Goal: Transaction & Acquisition: Purchase product/service

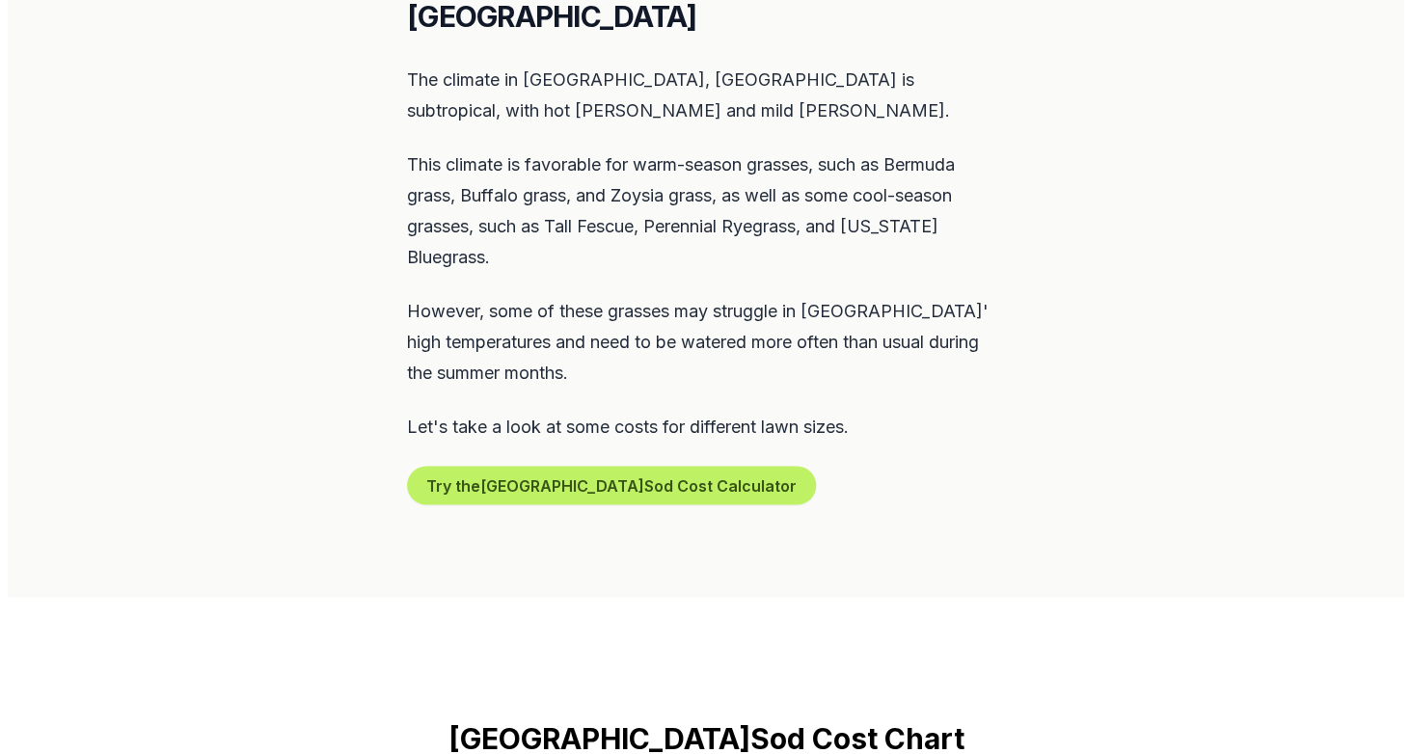
scroll to position [972, 0]
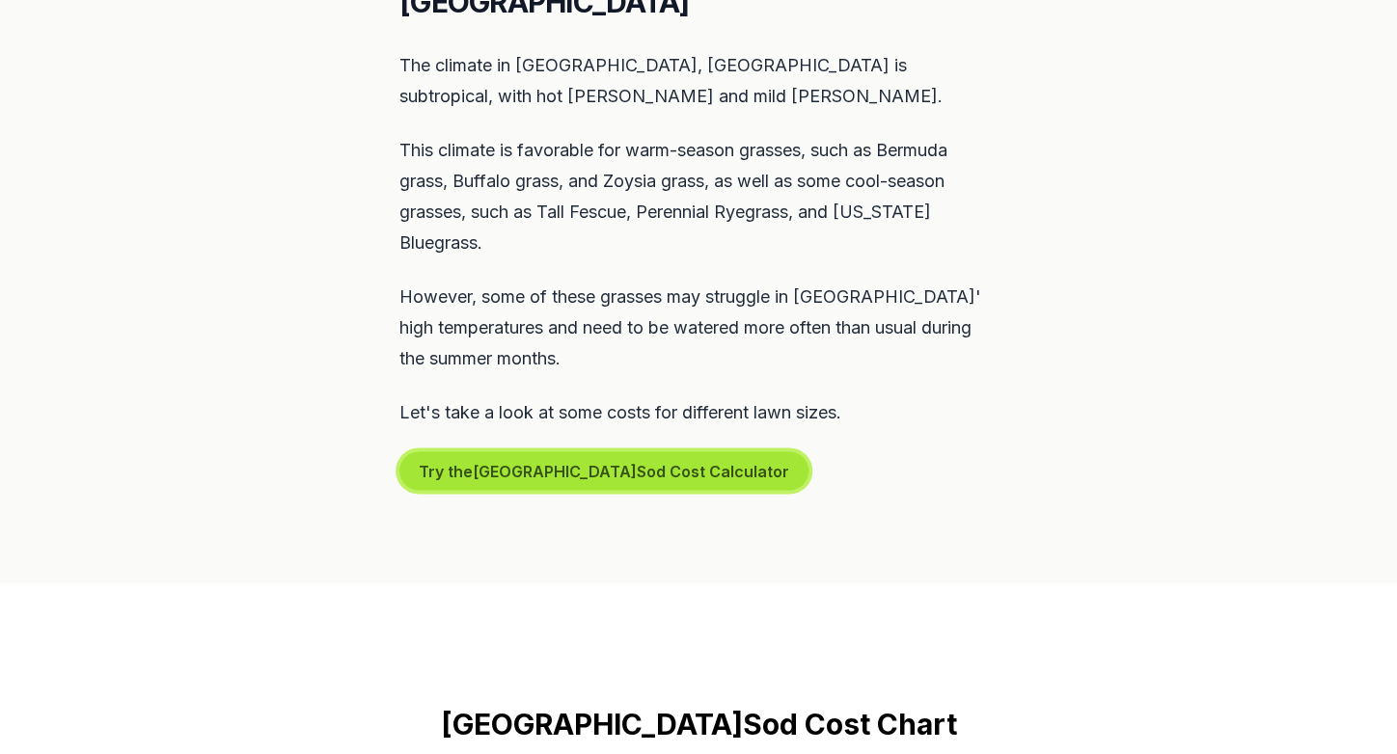
click at [459, 451] on button "Try the Dallas Sod Cost Calculator" at bounding box center [603, 470] width 409 height 39
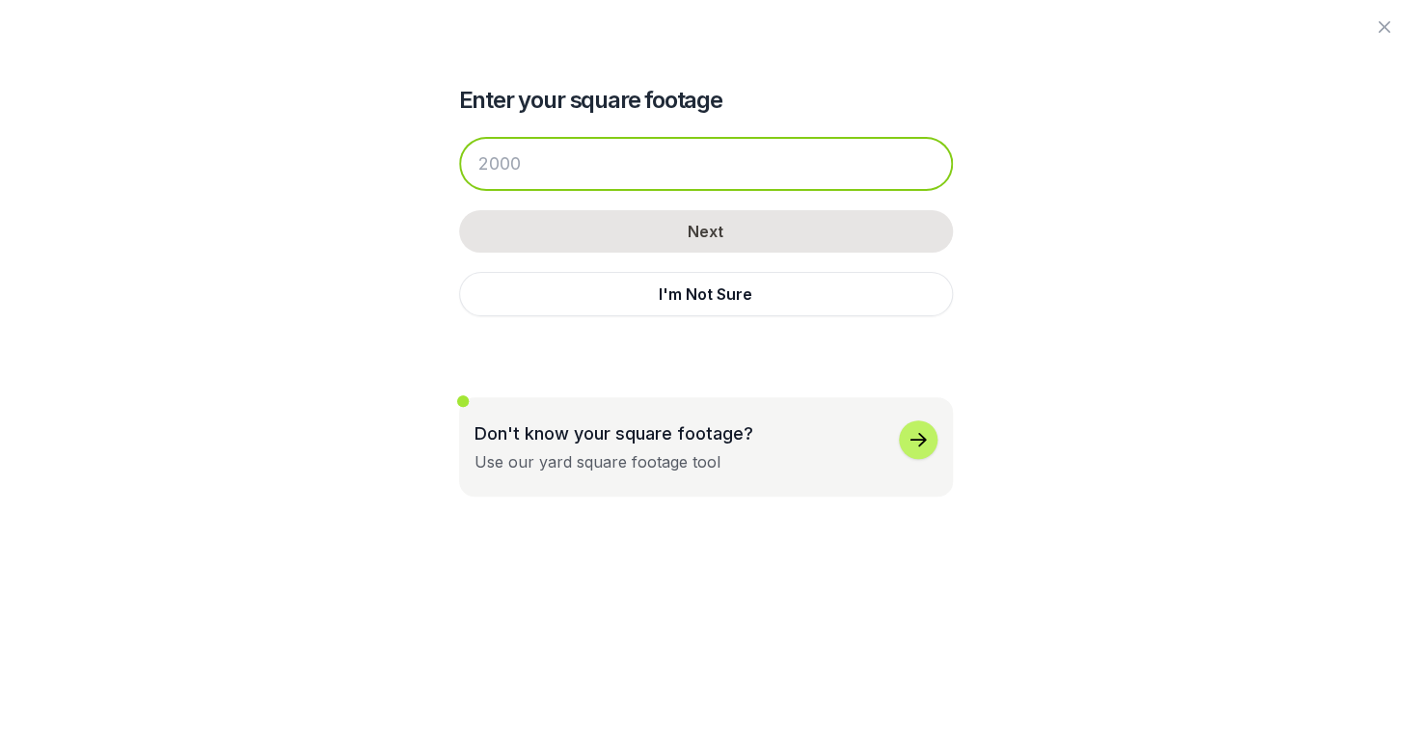
click at [565, 168] on input "number" at bounding box center [706, 164] width 494 height 54
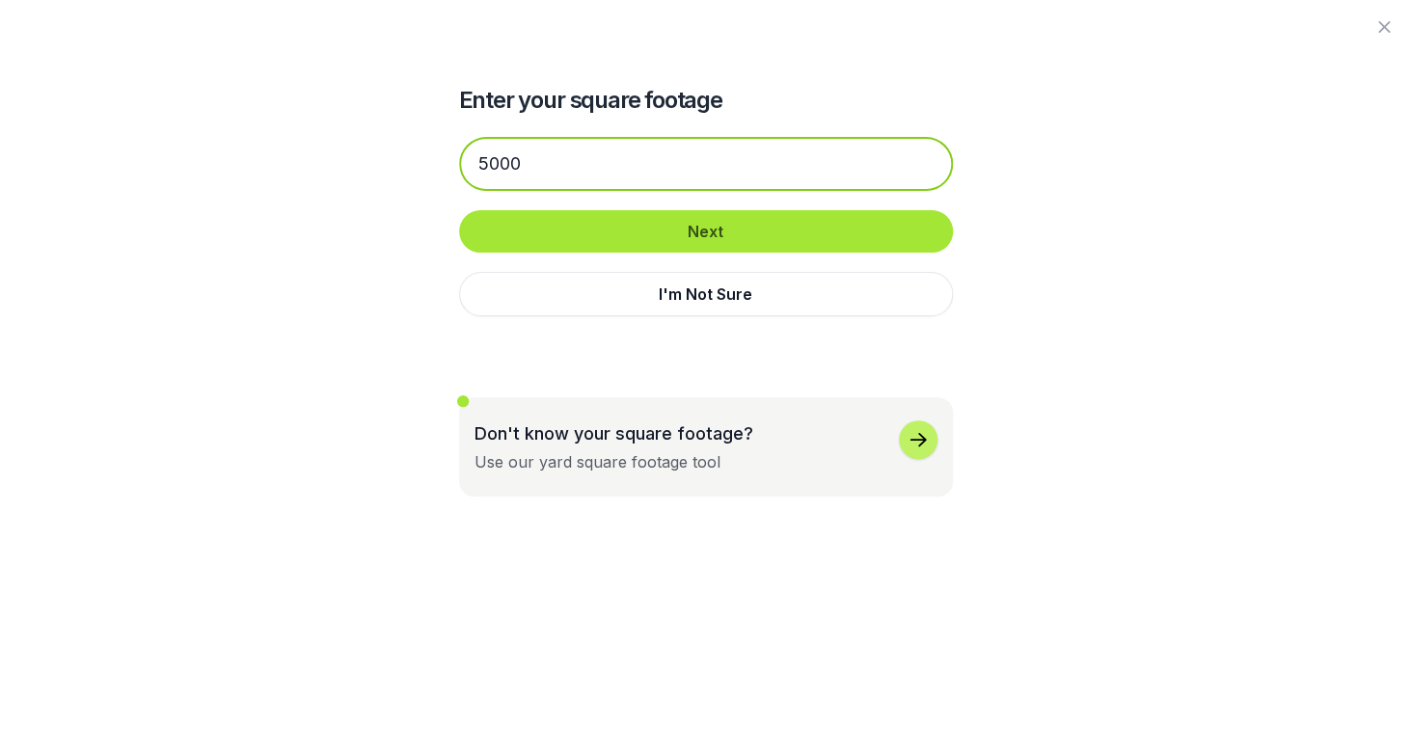
type input "5000"
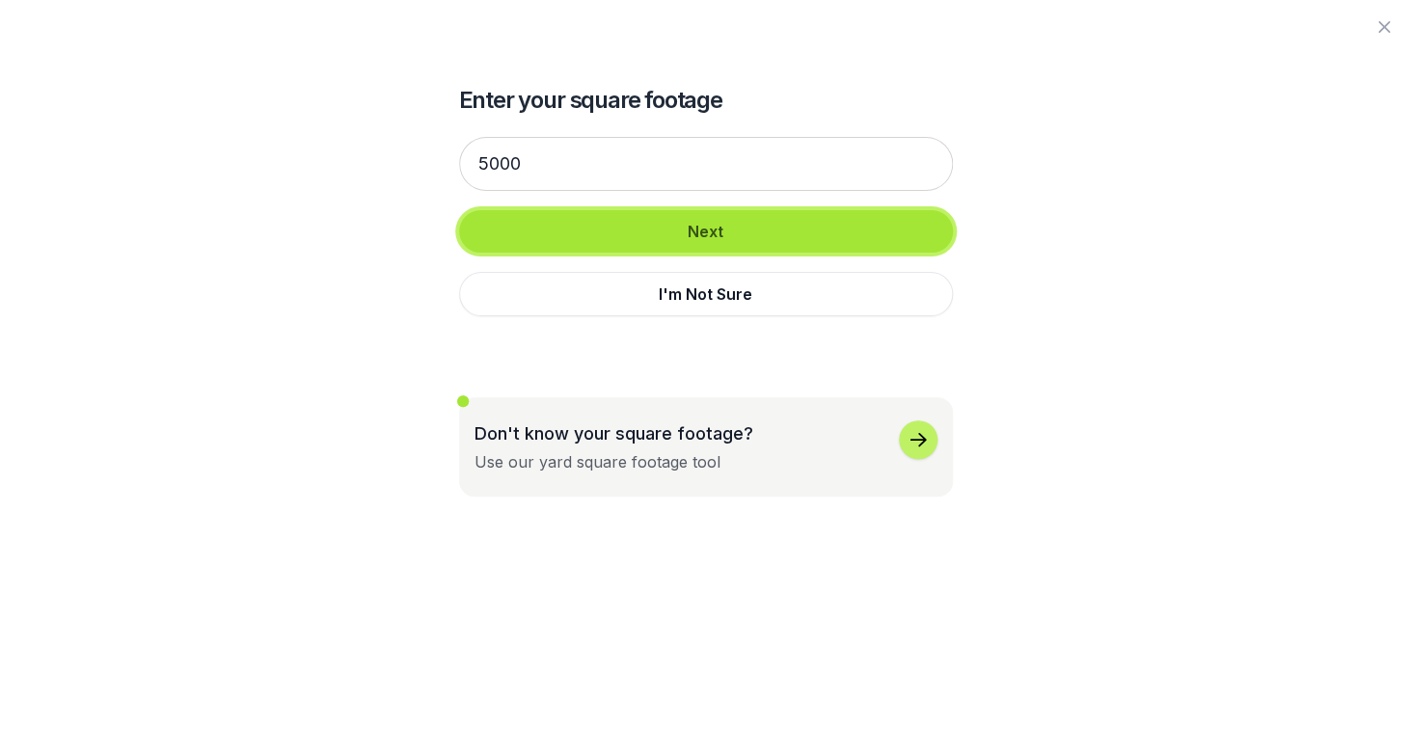
click at [601, 220] on button "Next" at bounding box center [706, 231] width 494 height 42
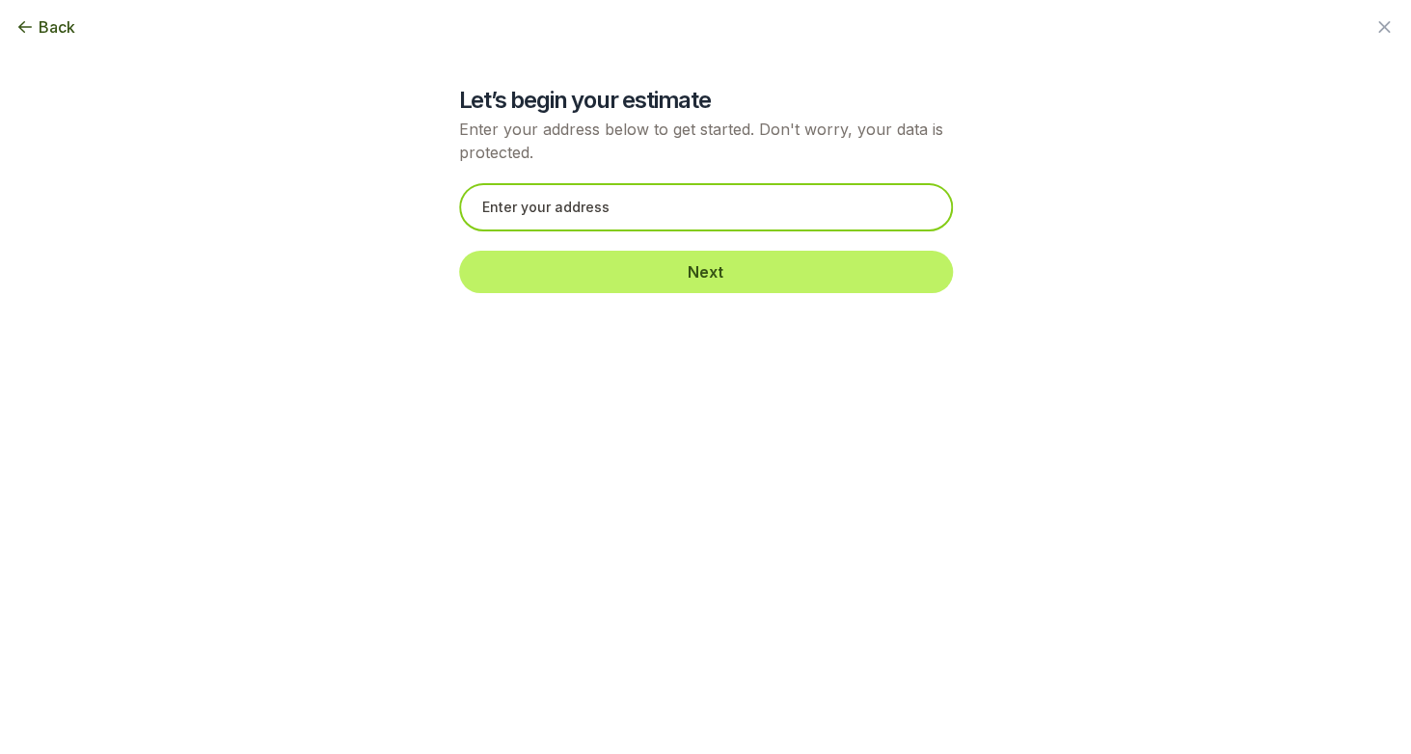
click at [610, 212] on input "text" at bounding box center [706, 207] width 494 height 48
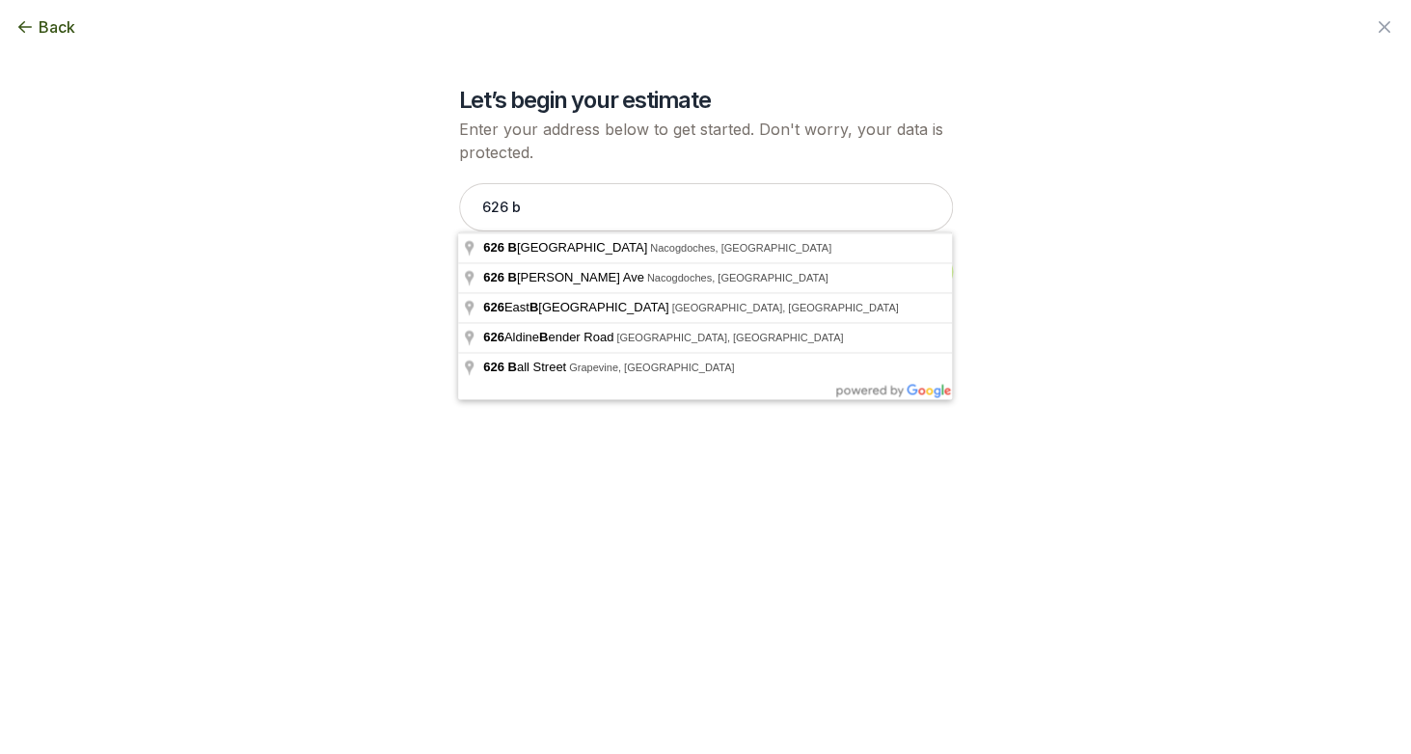
type input "[STREET_ADDRESS][PERSON_NAME]"
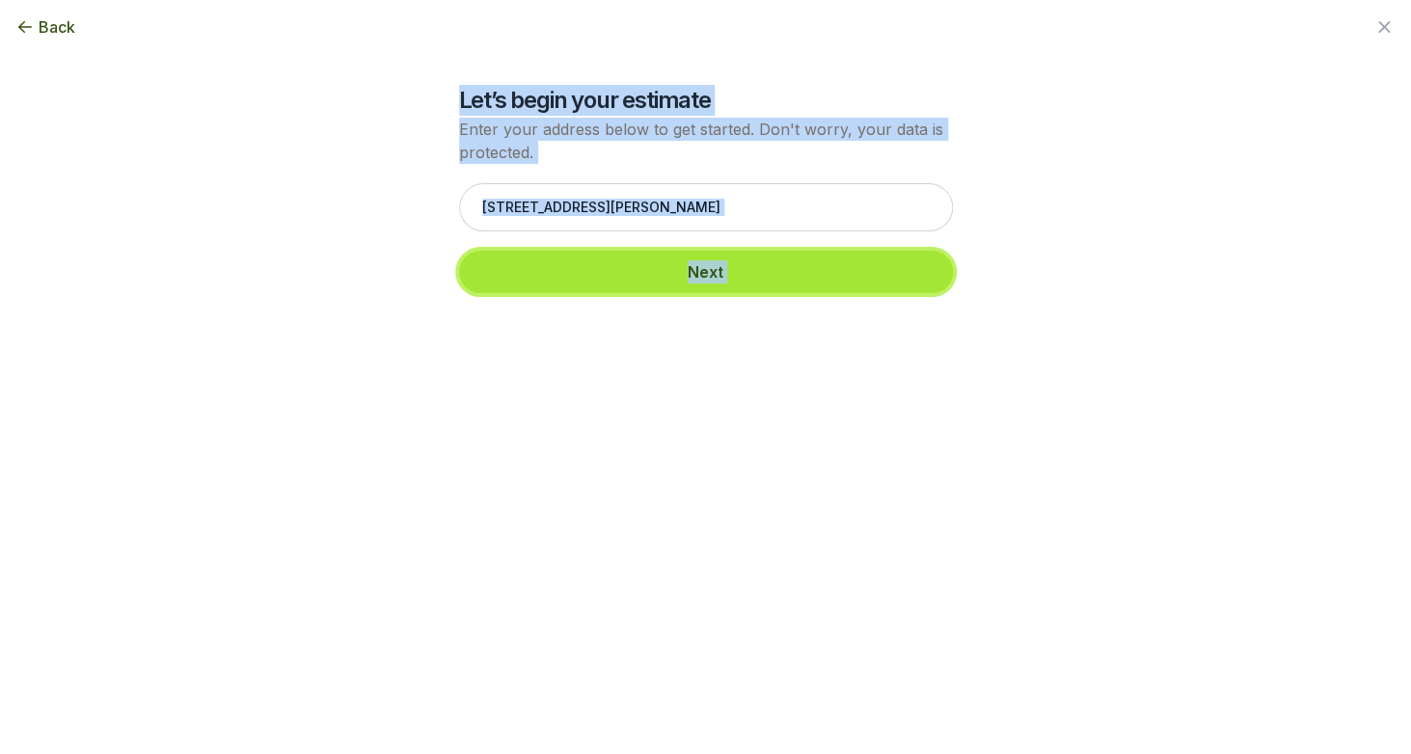
click at [580, 257] on button "Next" at bounding box center [706, 272] width 494 height 42
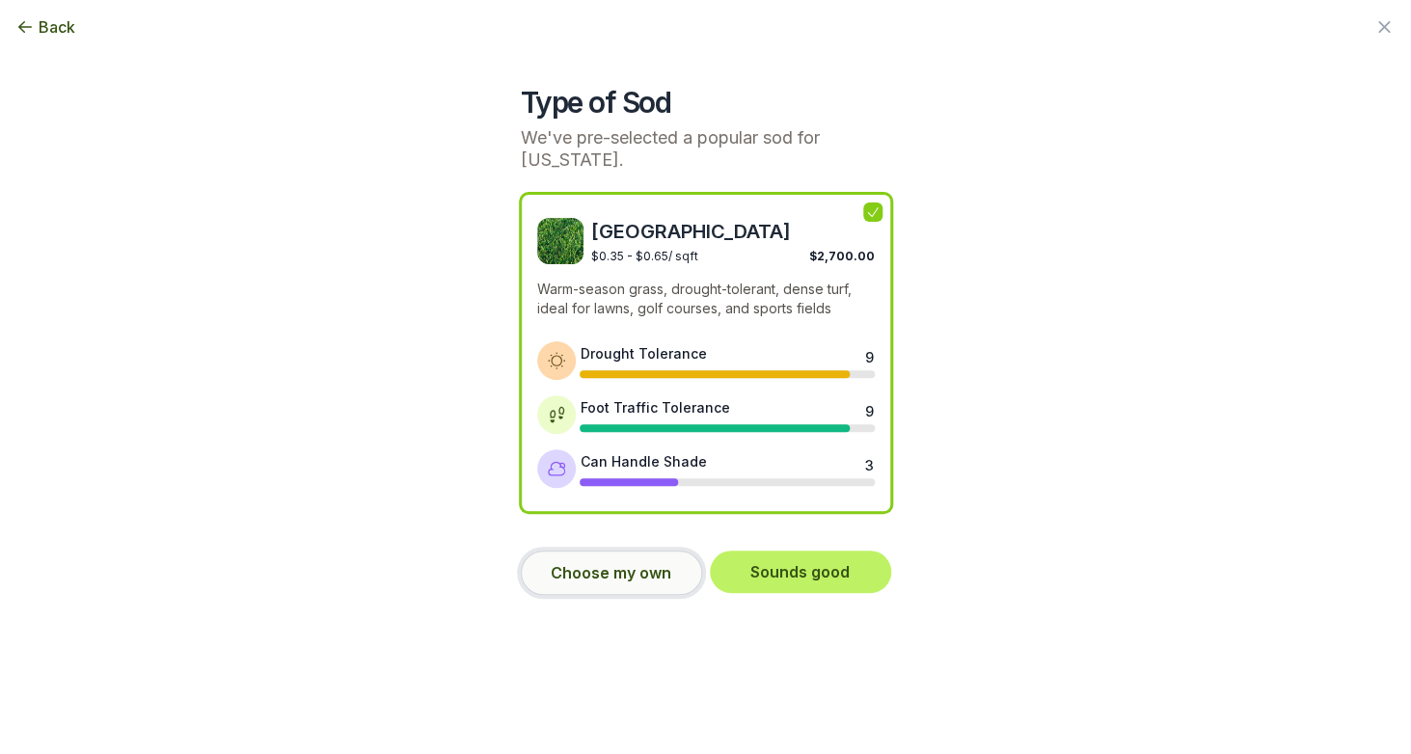
click at [640, 551] on button "Choose my own" at bounding box center [611, 573] width 181 height 44
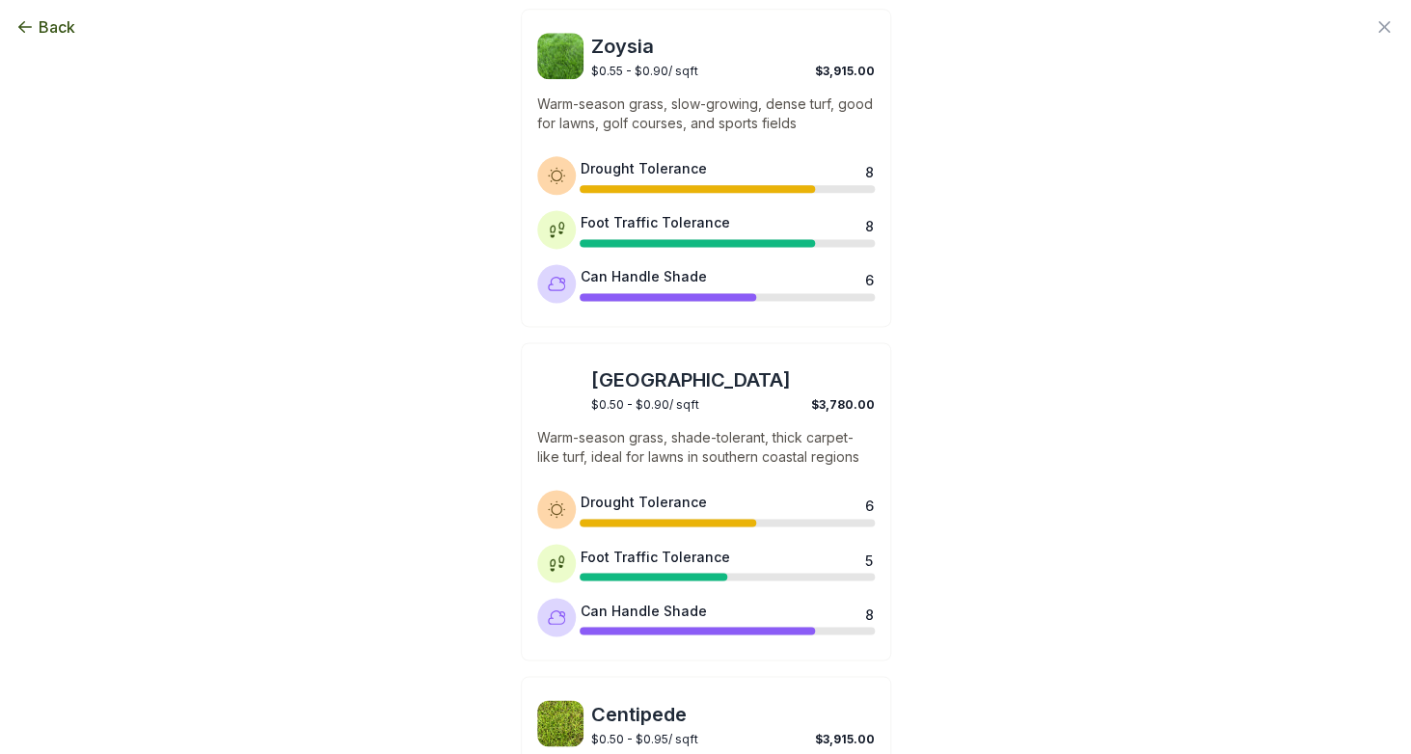
scroll to position [886, 0]
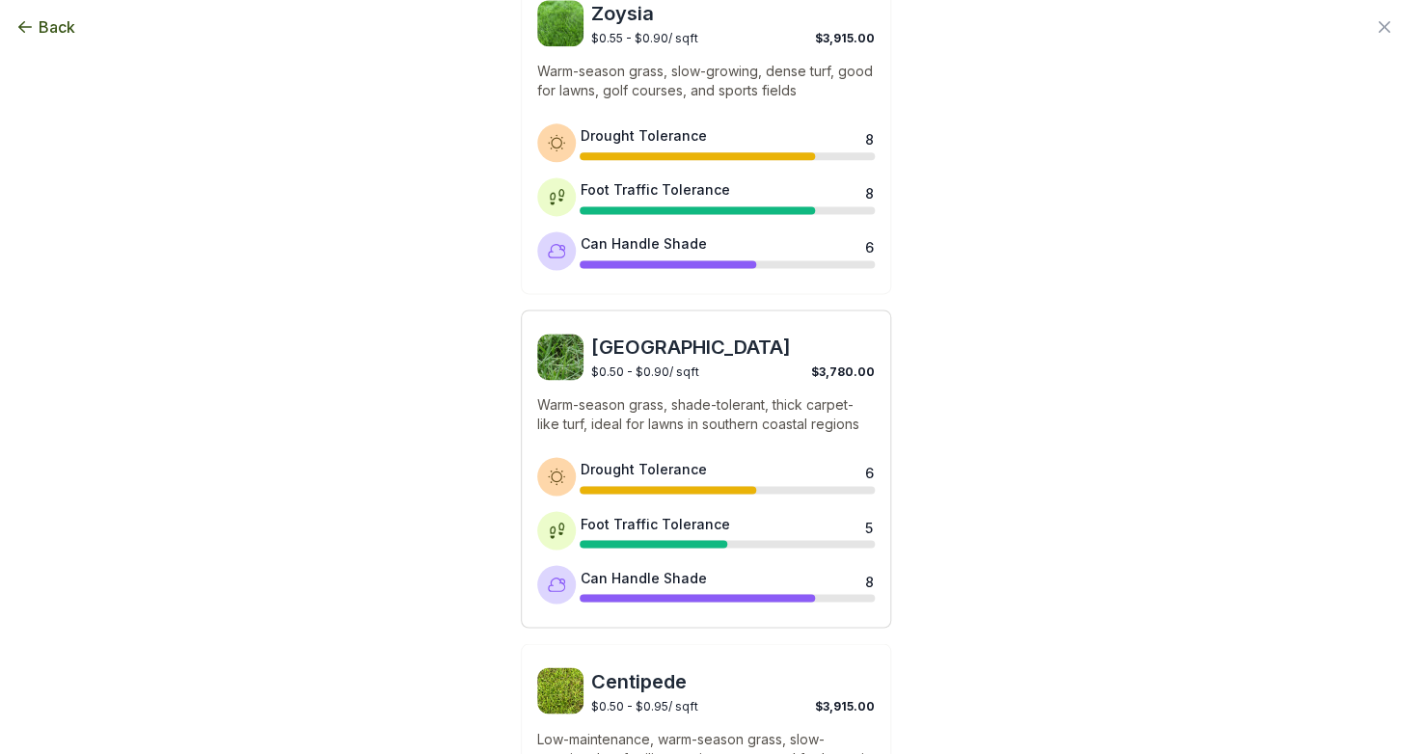
click at [673, 405] on p "Warm-season grass, shade-tolerant, thick carpet-like turf, ideal for lawns in s…" at bounding box center [706, 415] width 338 height 39
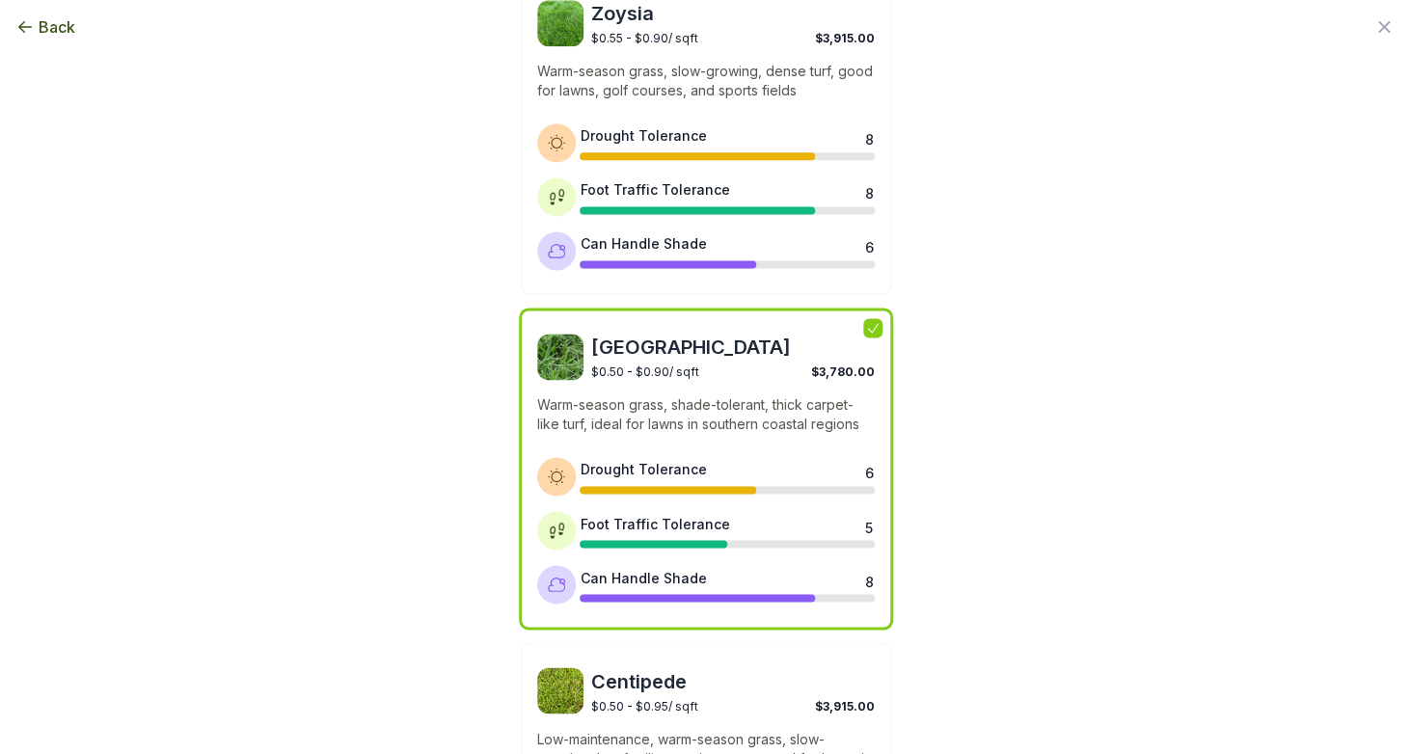
click at [1021, 471] on div "Type of Sod We've pre-selected a popular sod for [US_STATE]. Bermuda $0.35 - $0…" at bounding box center [706, 272] width 1050 height 2316
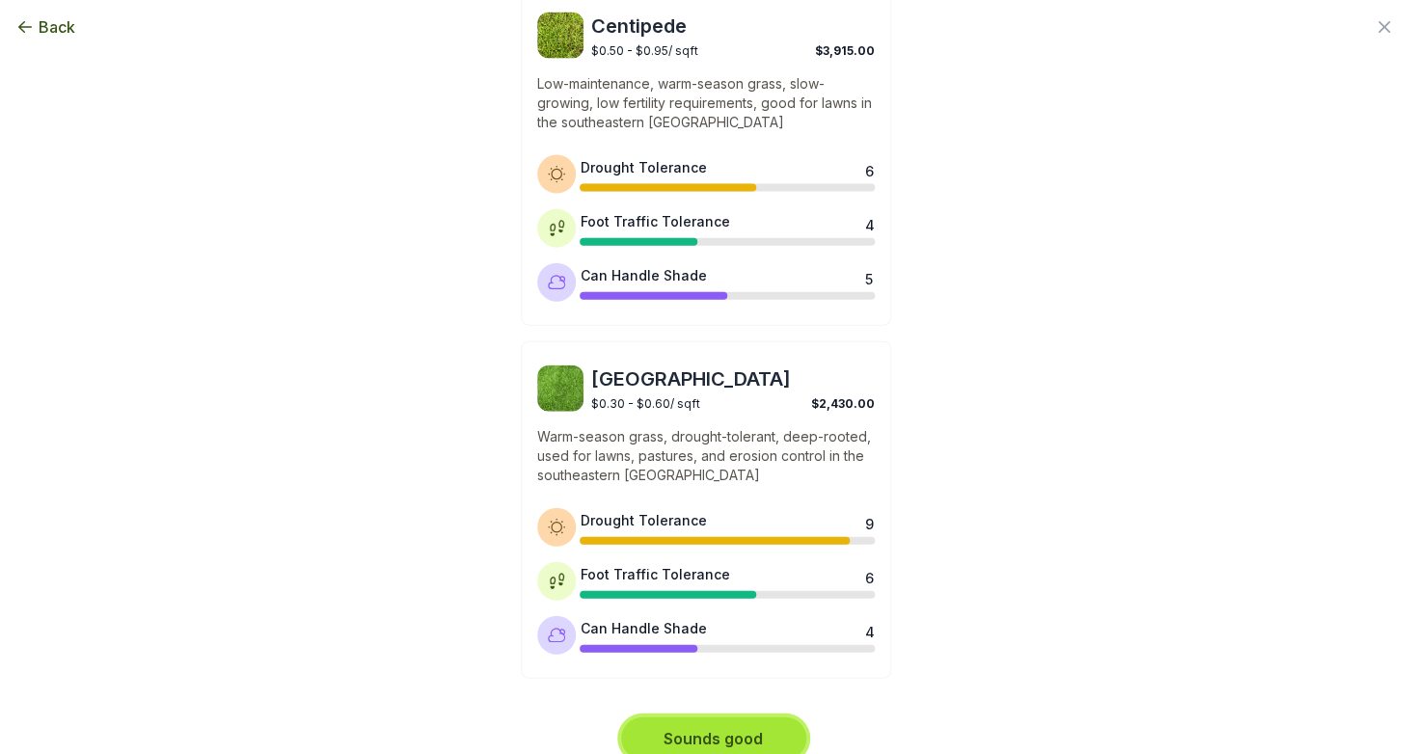
click at [769, 718] on button "Sounds good" at bounding box center [713, 739] width 185 height 42
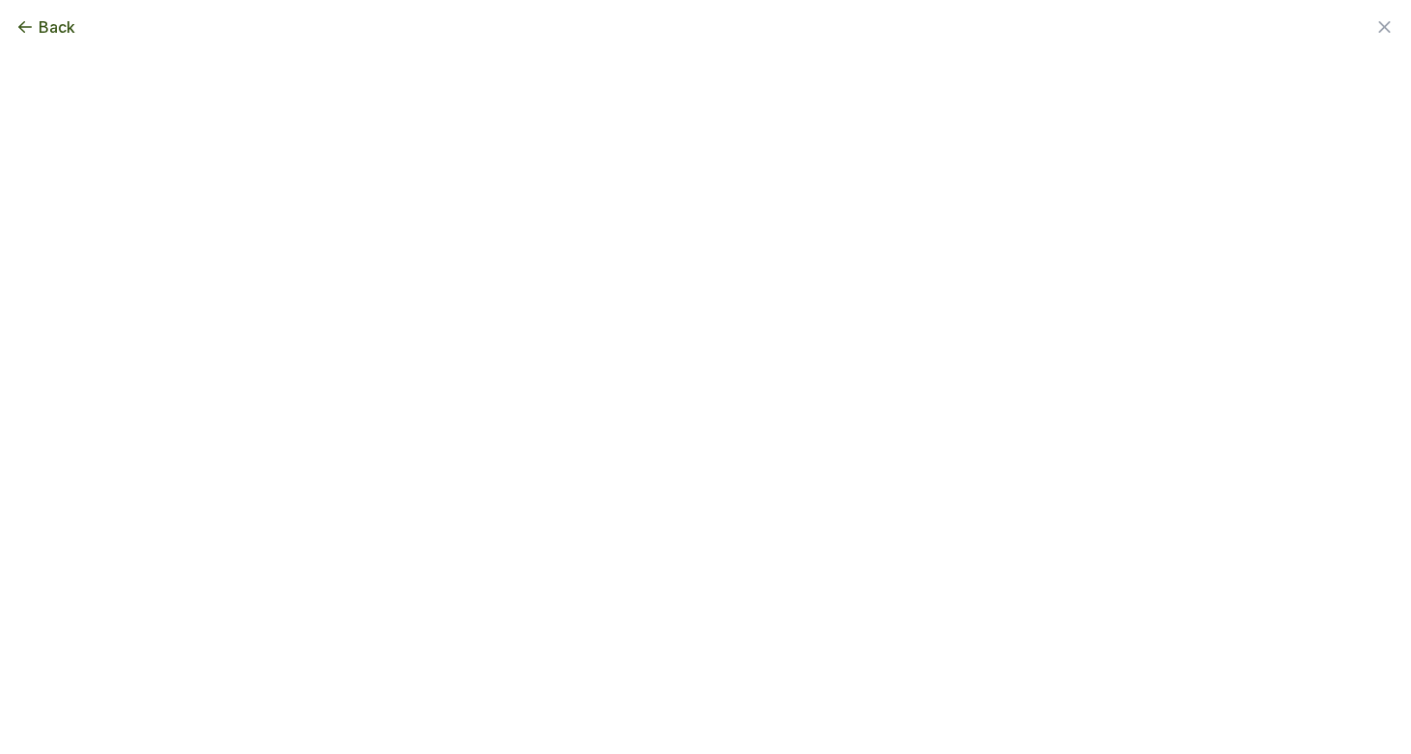
scroll to position [0, 0]
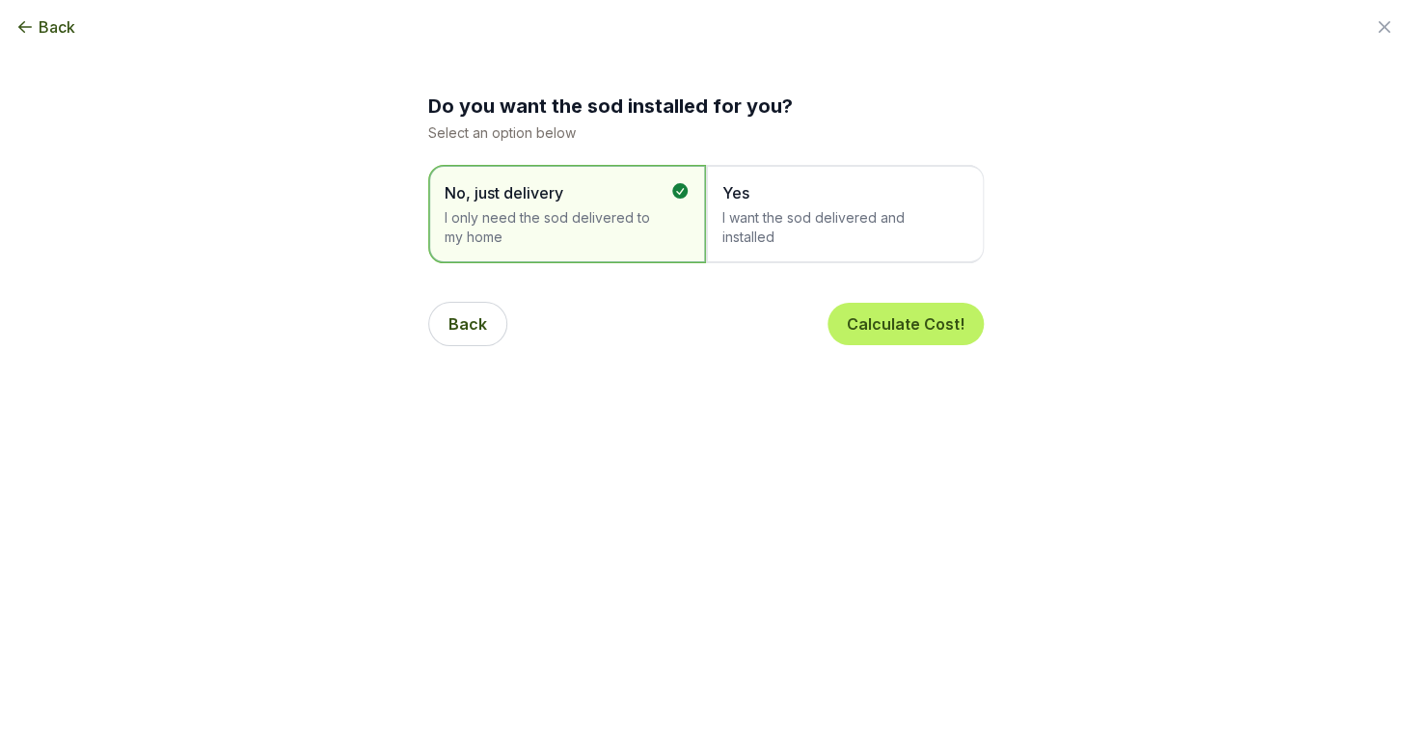
click at [814, 234] on span "I want the sod delivered and installed" at bounding box center [836, 227] width 226 height 39
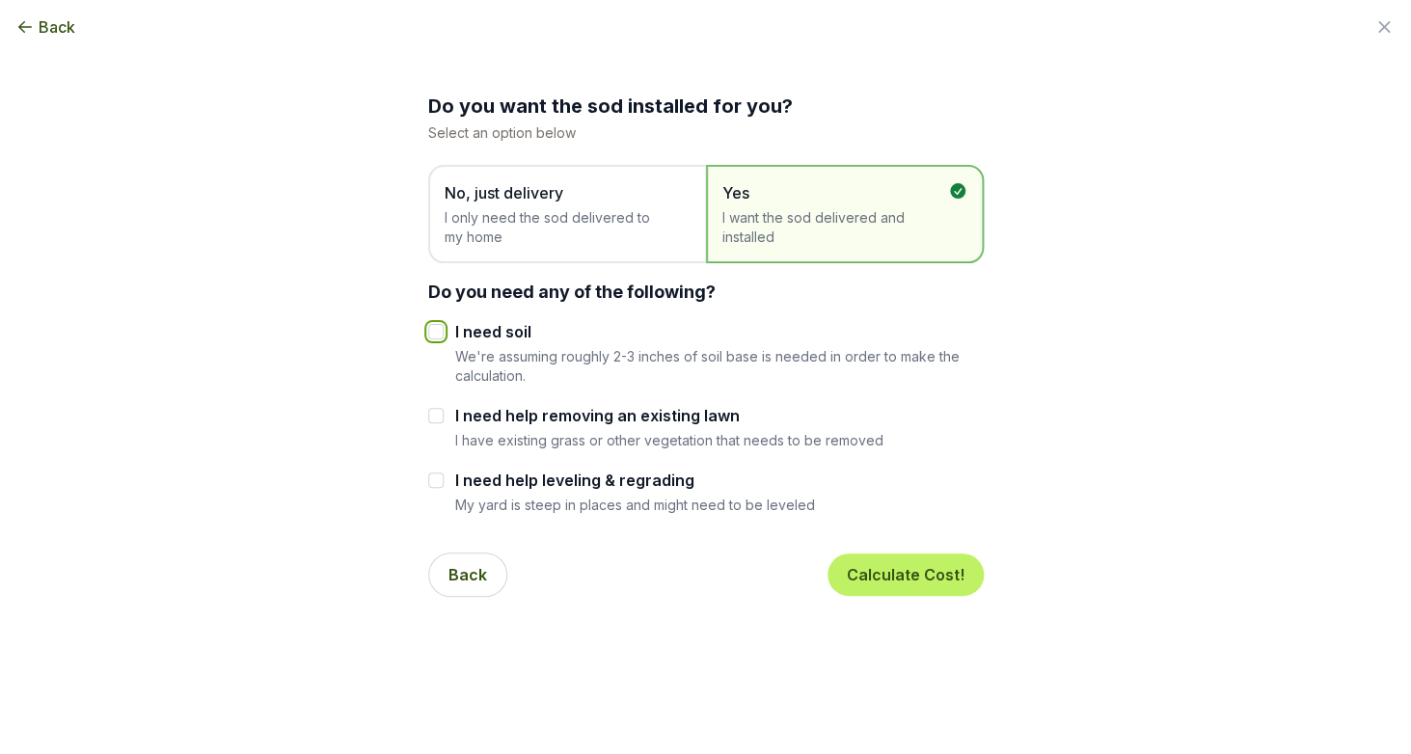
click at [430, 333] on input "I need soil" at bounding box center [435, 331] width 15 height 15
checkbox input "true"
click at [429, 487] on input "I need help leveling & regrading" at bounding box center [435, 480] width 15 height 15
checkbox input "true"
click at [435, 420] on input "I need help removing an existing lawn" at bounding box center [435, 415] width 15 height 15
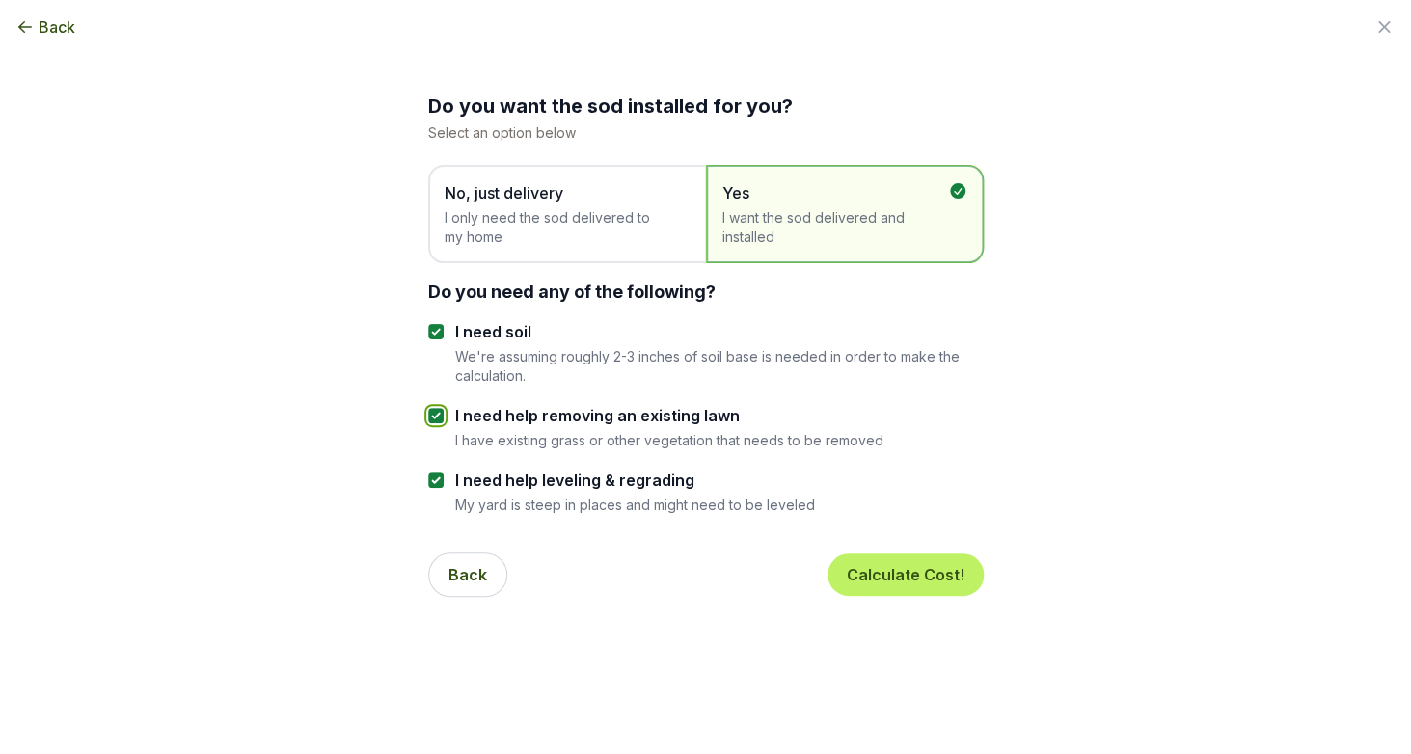
checkbox input "true"
click at [877, 571] on button "Calculate Cost!" at bounding box center [906, 575] width 156 height 42
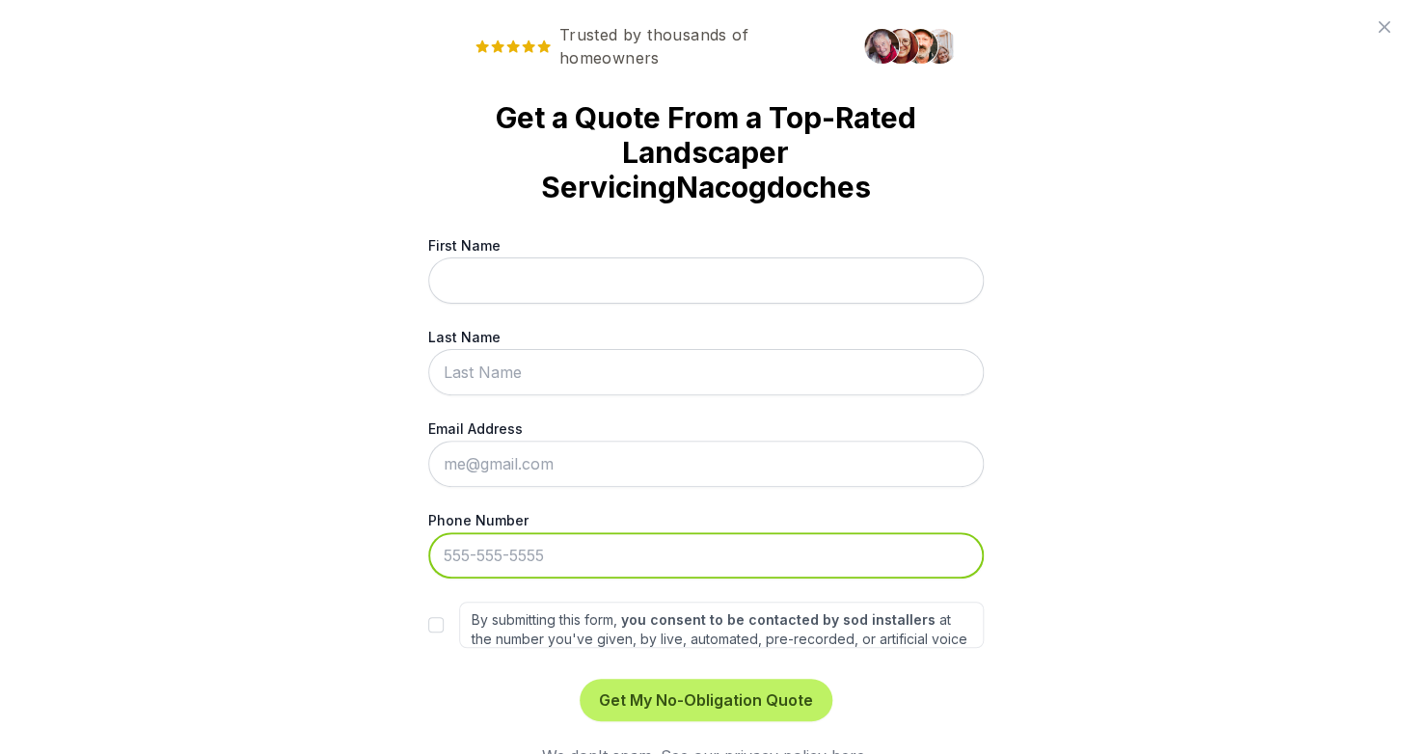
click at [912, 552] on input "Phone Number" at bounding box center [706, 556] width 556 height 46
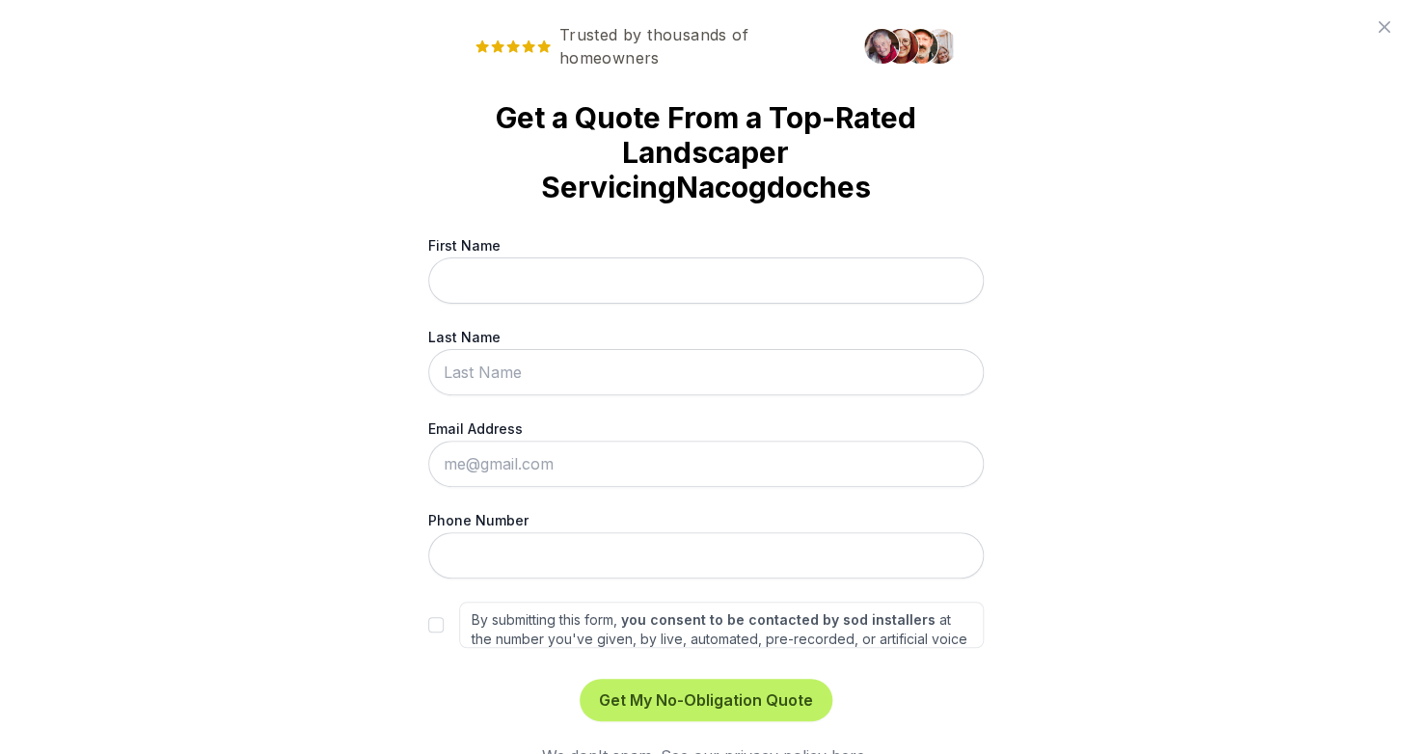
click at [1025, 517] on div "Trusted by thousands of homeowners Get a Quote From a Top-Rated Landscaper Serv…" at bounding box center [705, 377] width 1411 height 754
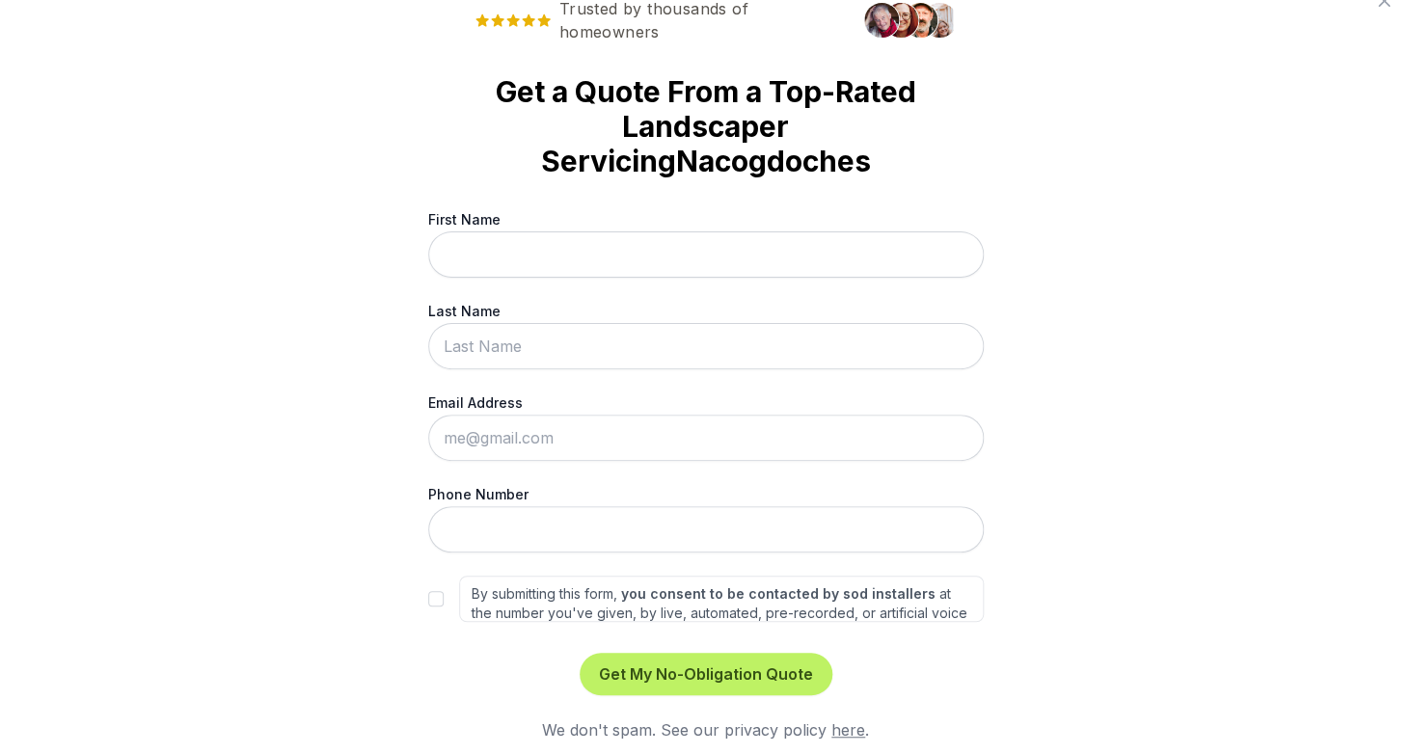
scroll to position [37, 0]
